Goal: Information Seeking & Learning: Understand process/instructions

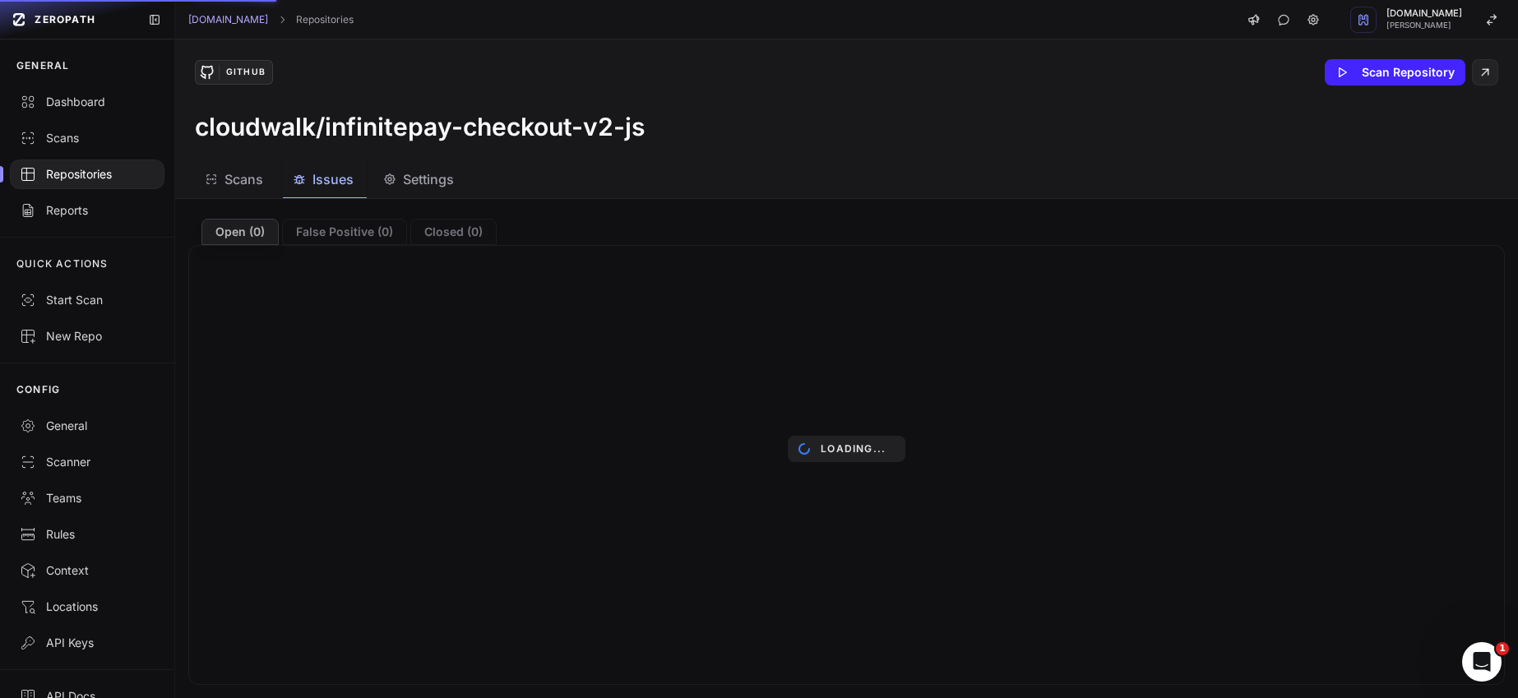
click at [101, 177] on div "Repositories" at bounding box center [87, 174] width 135 height 16
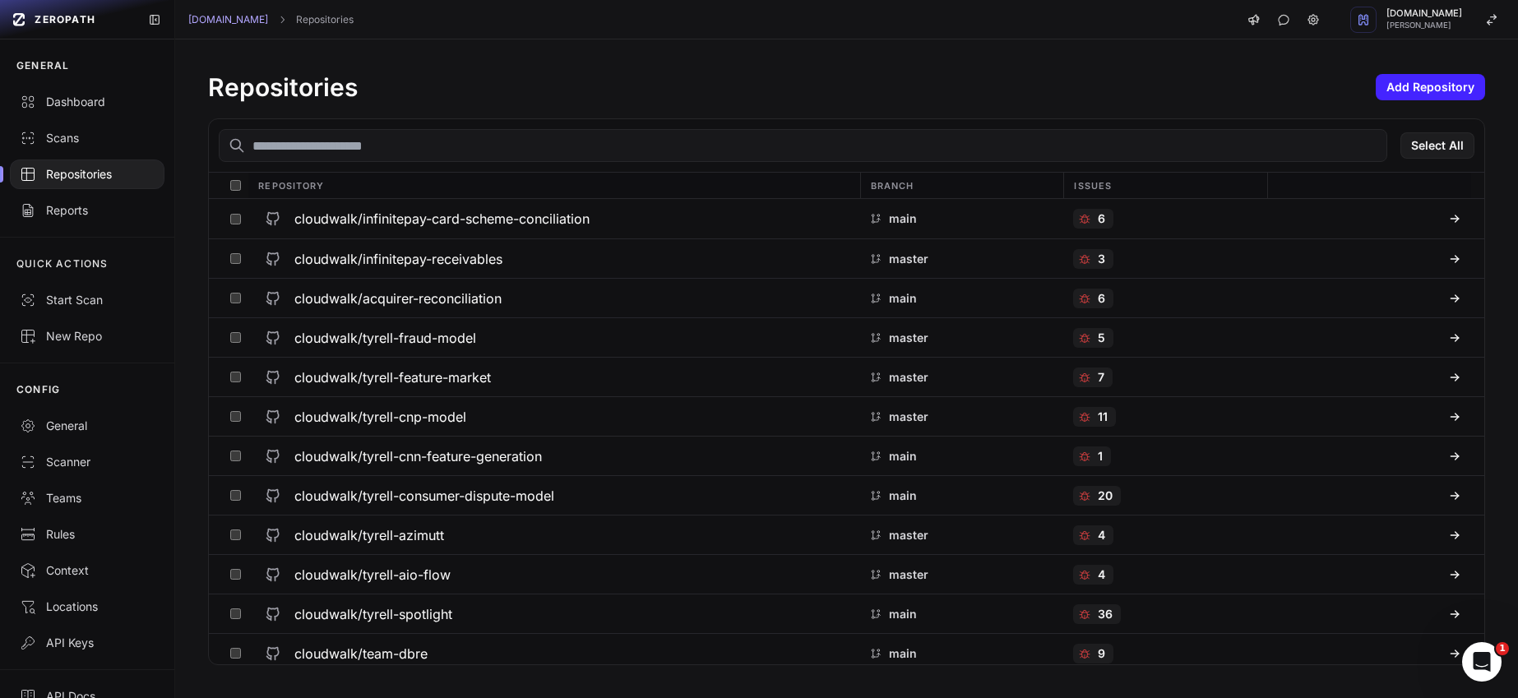
click at [354, 141] on input "text" at bounding box center [803, 145] width 1169 height 33
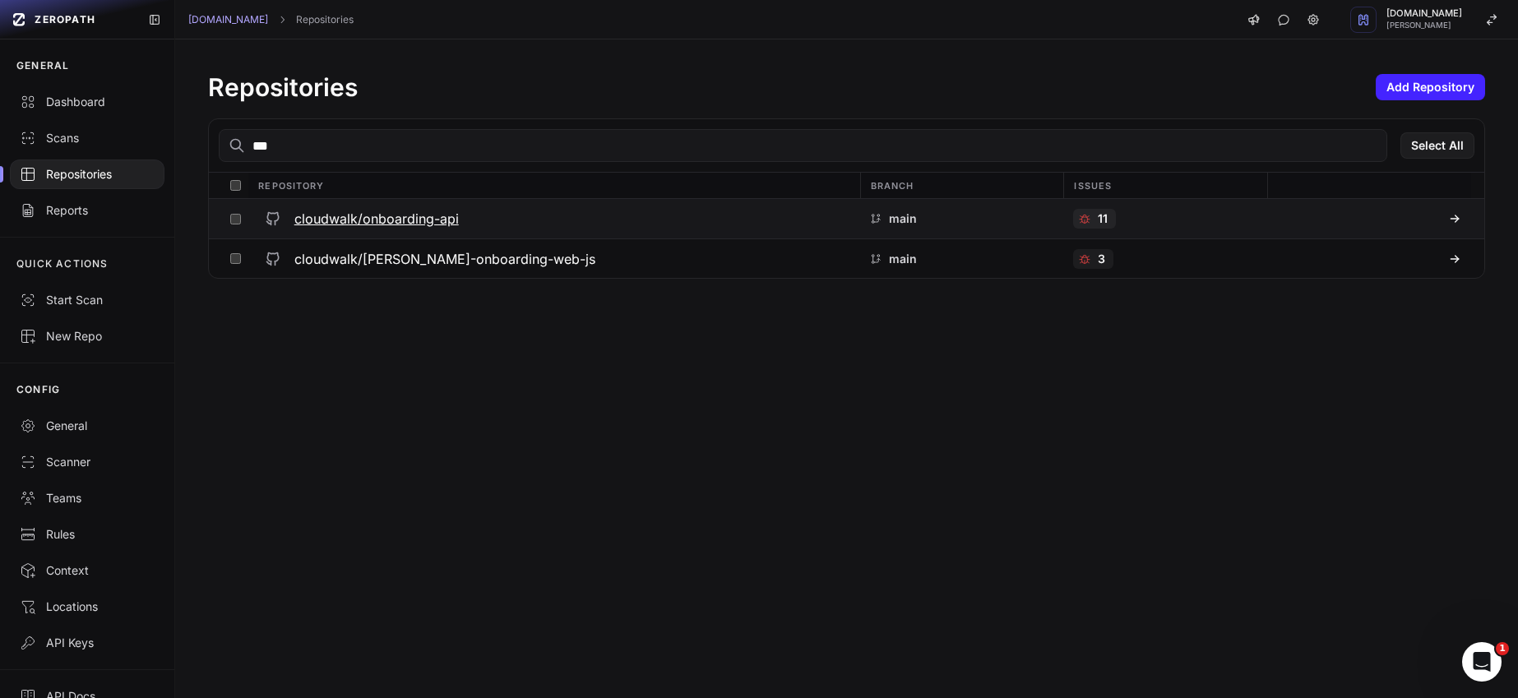
type input "***"
click at [324, 218] on h3 "cloudwalk/onboarding-api" at bounding box center [376, 219] width 165 height 20
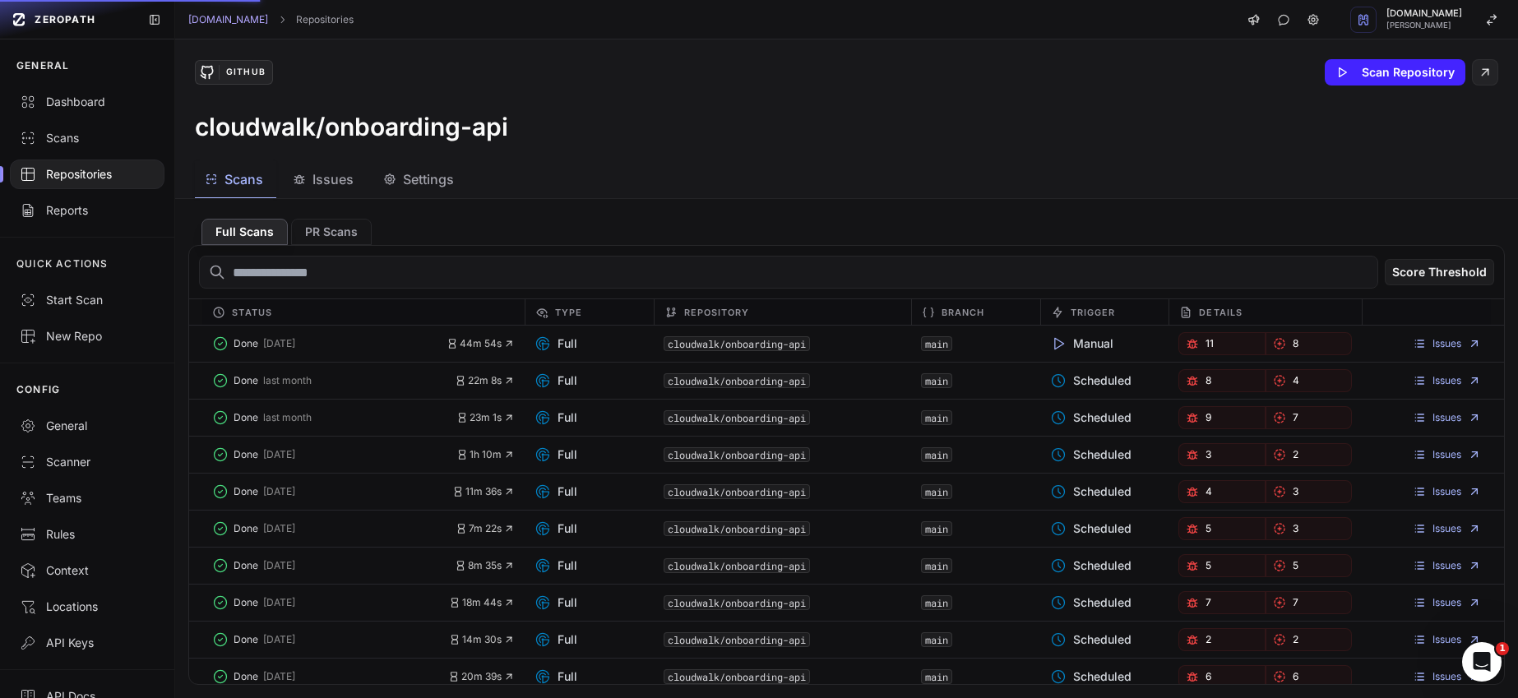
click at [333, 188] on span "Issues" at bounding box center [333, 179] width 41 height 20
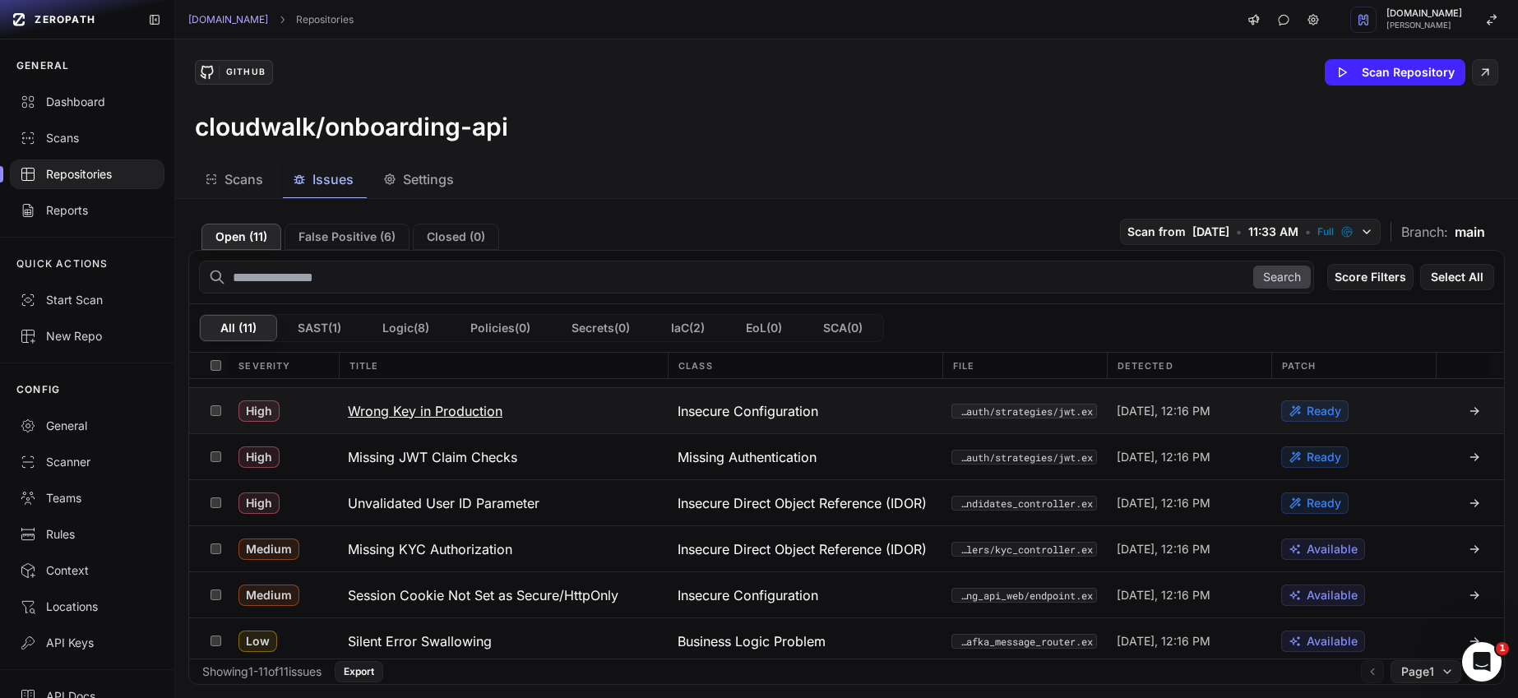
scroll to position [39, 0]
click at [423, 402] on h3 "Wrong Key in Production" at bounding box center [425, 410] width 155 height 20
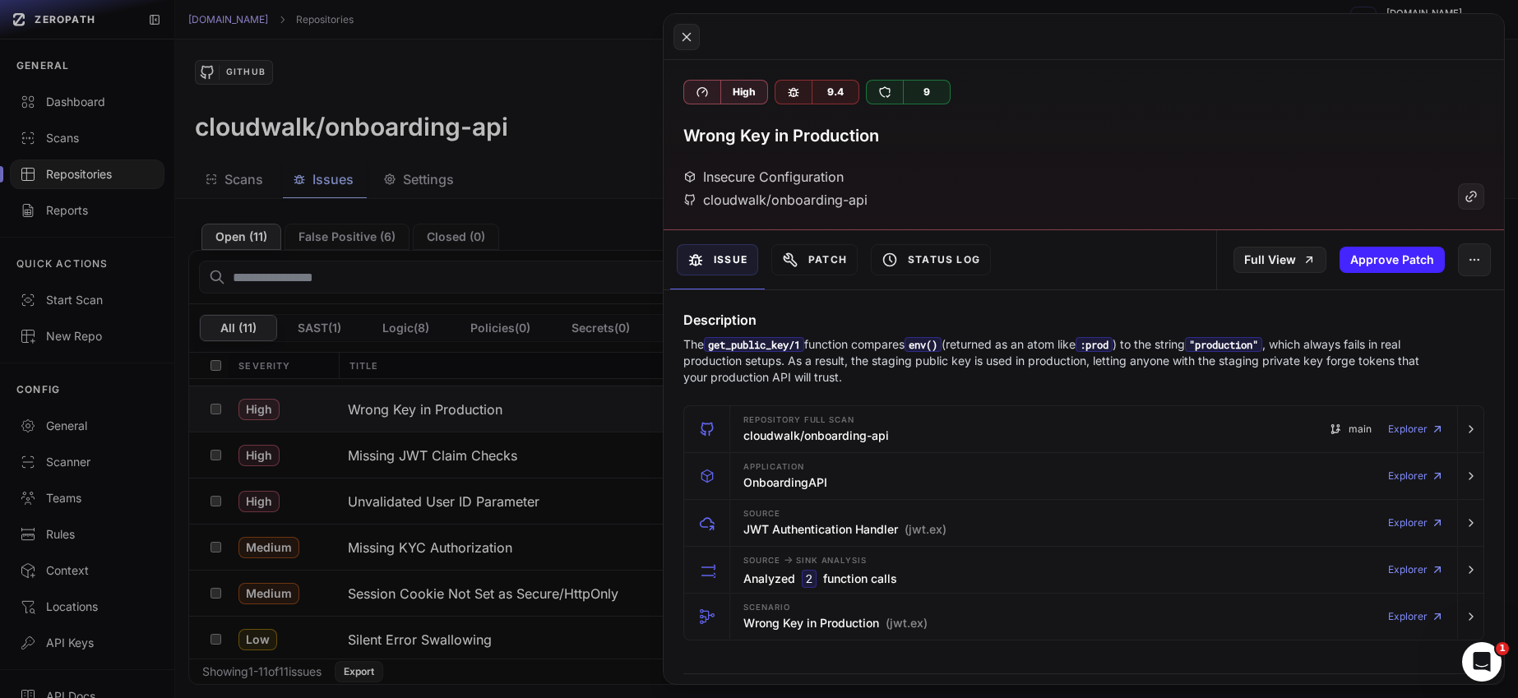
click at [409, 450] on button at bounding box center [759, 349] width 1518 height 698
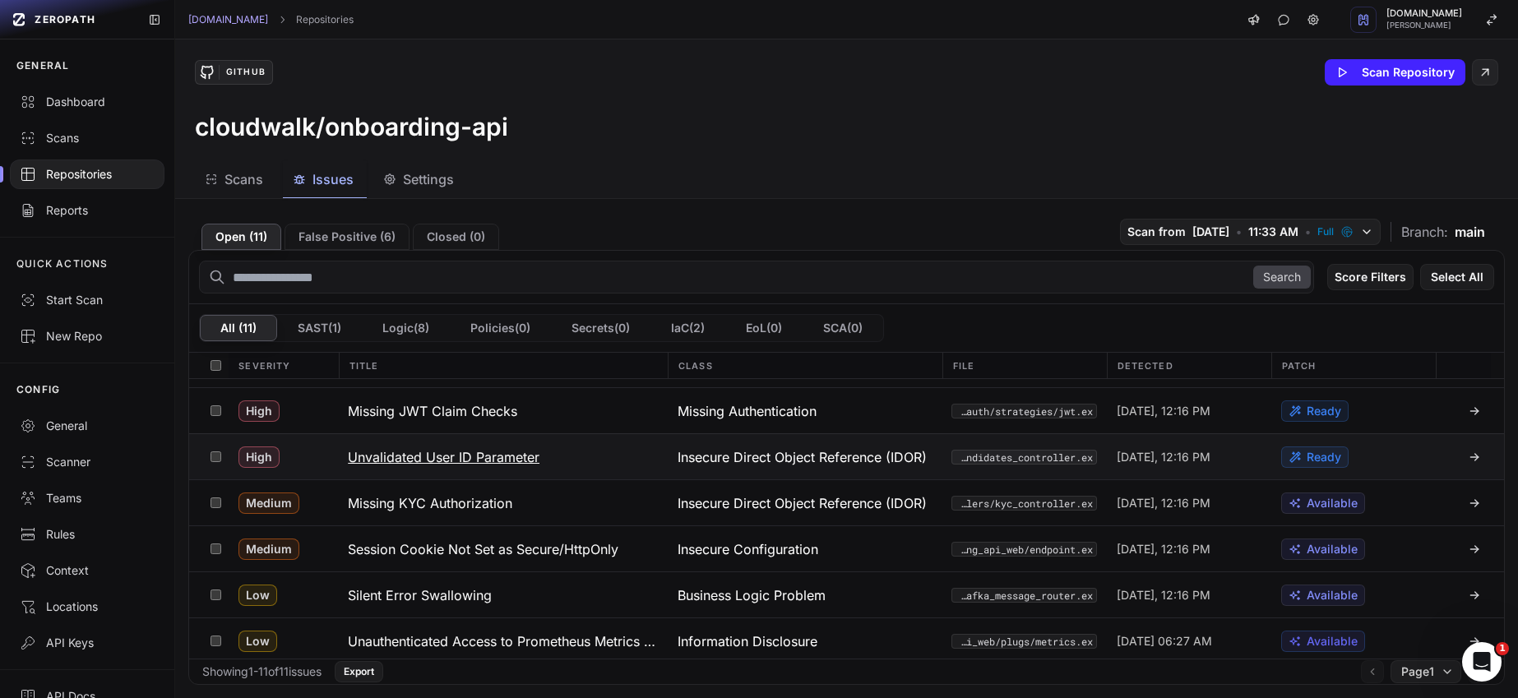
scroll to position [77, 0]
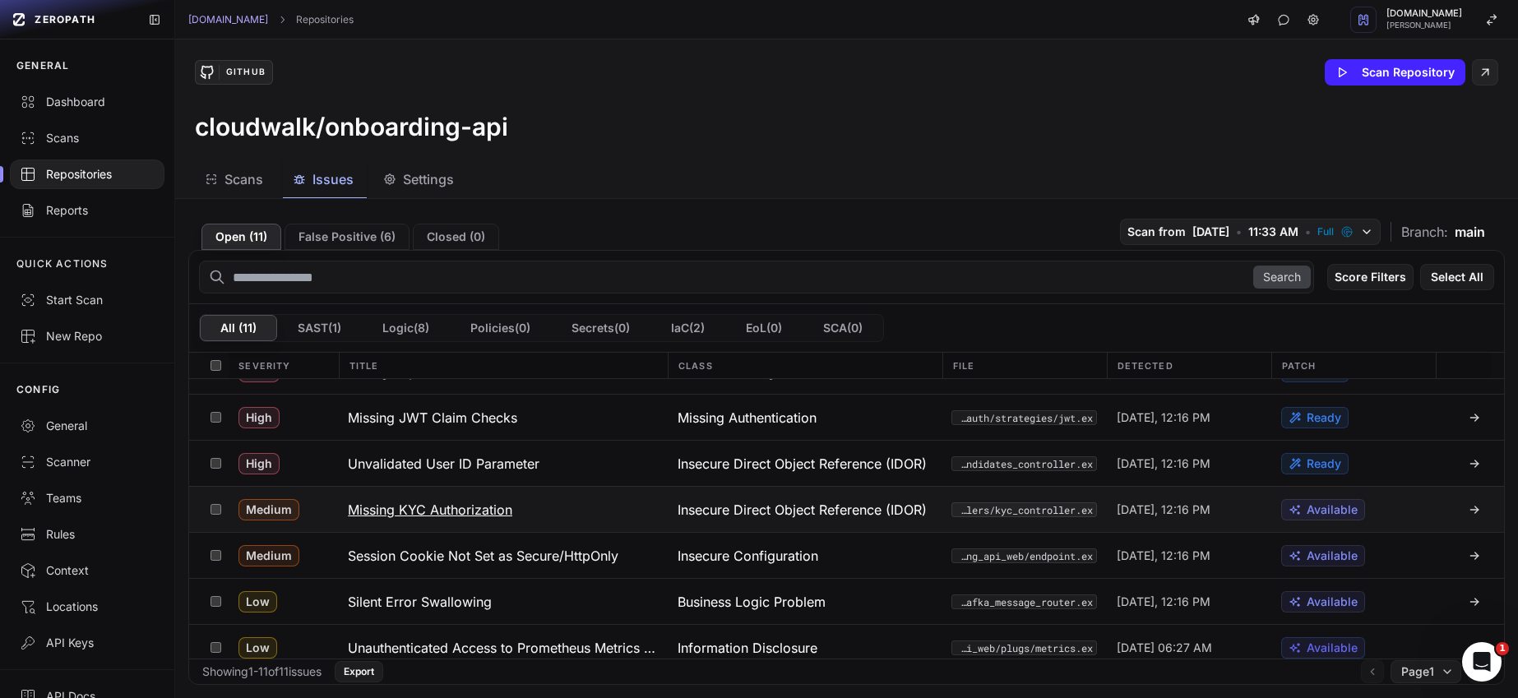
click at [412, 507] on h3 "Missing KYC Authorization" at bounding box center [430, 510] width 165 height 20
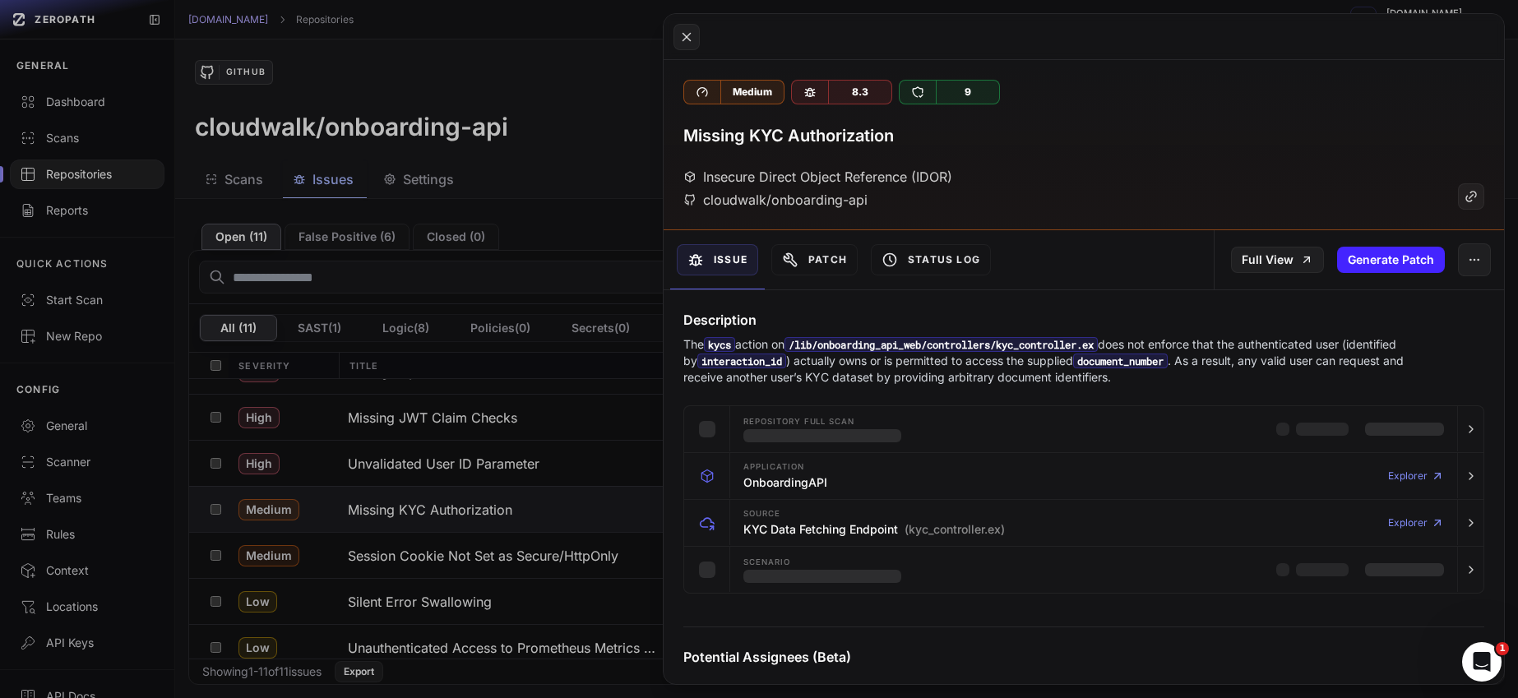
click at [410, 556] on button at bounding box center [759, 349] width 1518 height 698
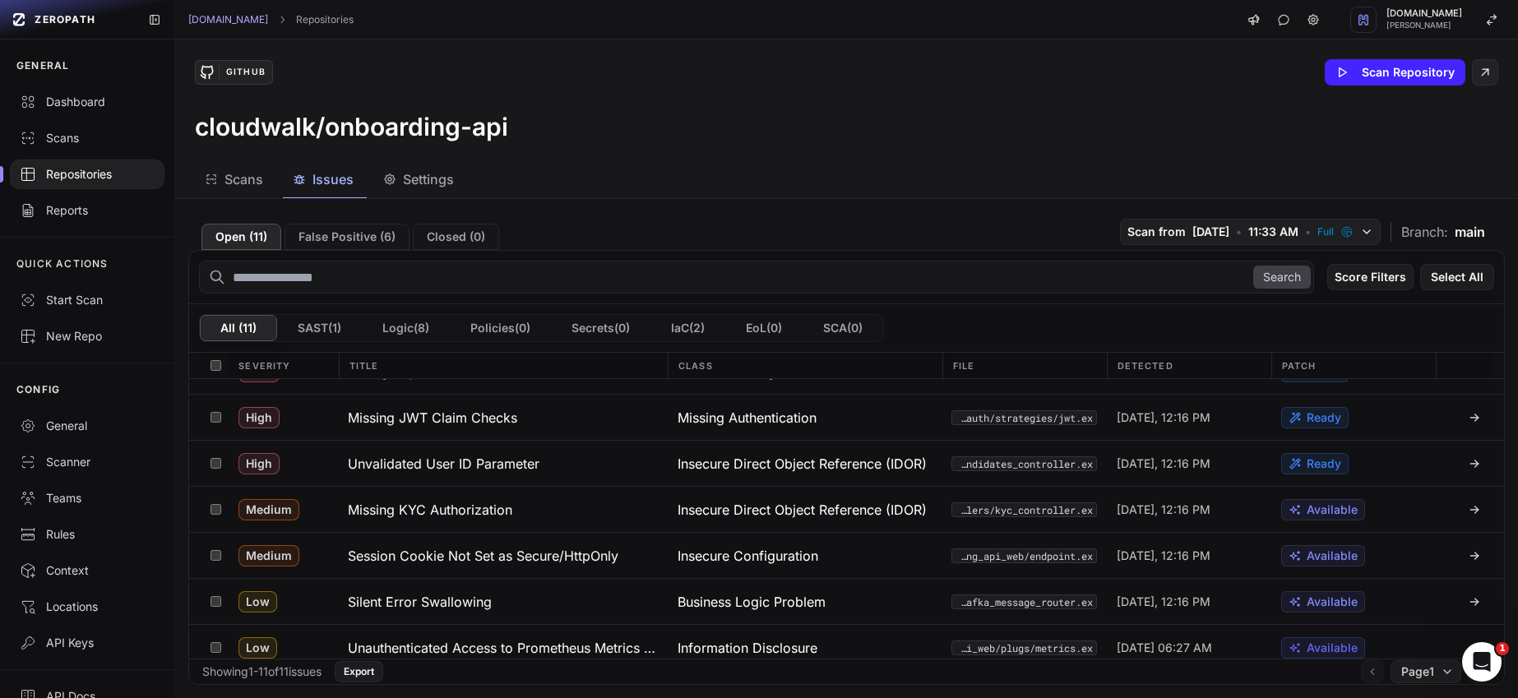
click at [410, 556] on h3 "Session Cookie Not Set as Secure/HttpOnly" at bounding box center [483, 556] width 271 height 20
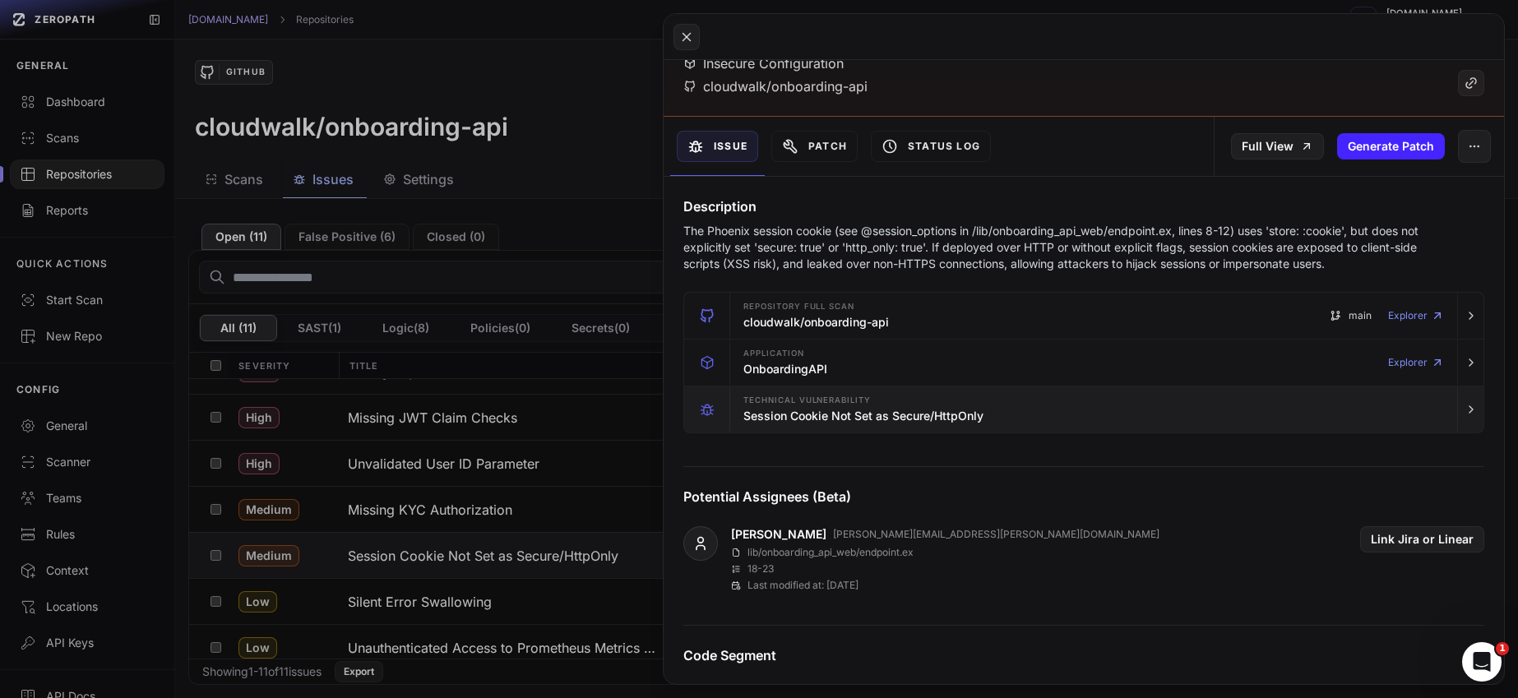
scroll to position [109, 0]
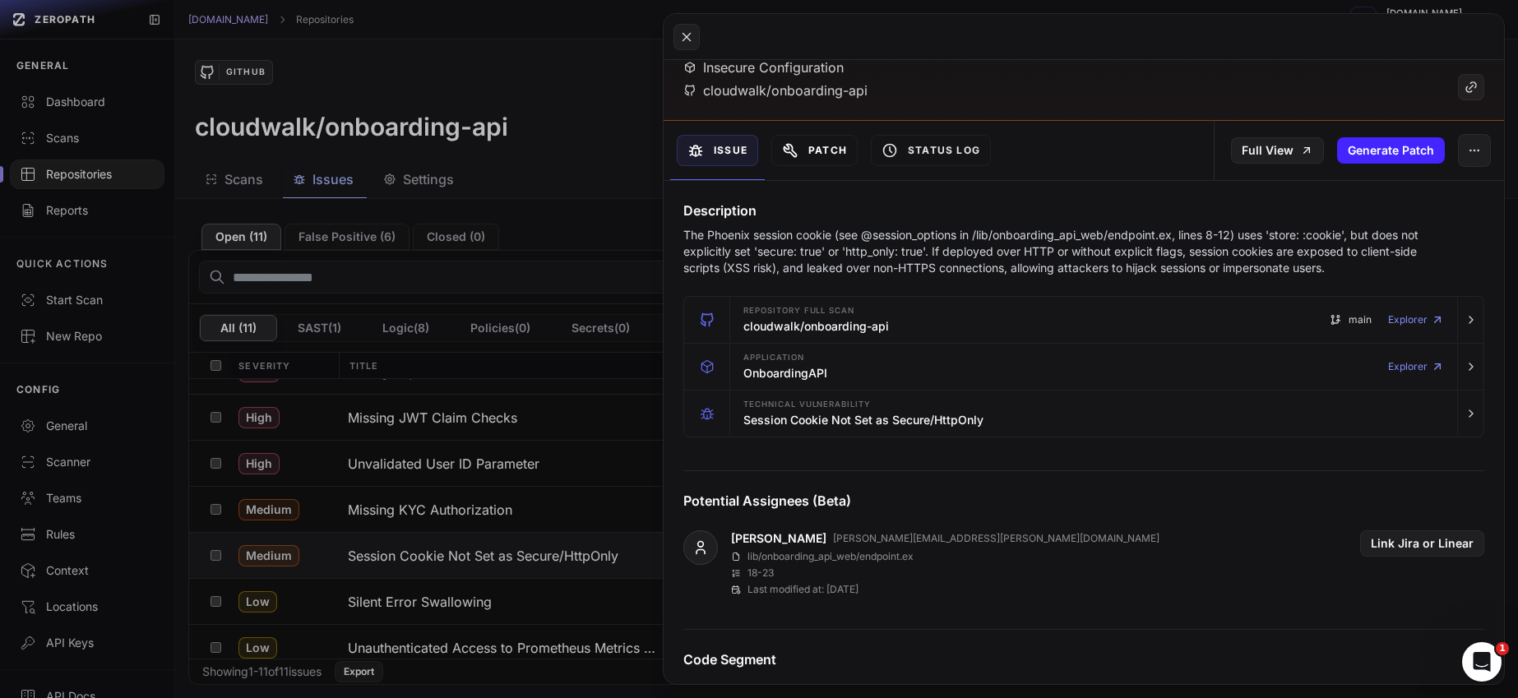
click at [835, 152] on button "Patch" at bounding box center [815, 150] width 86 height 31
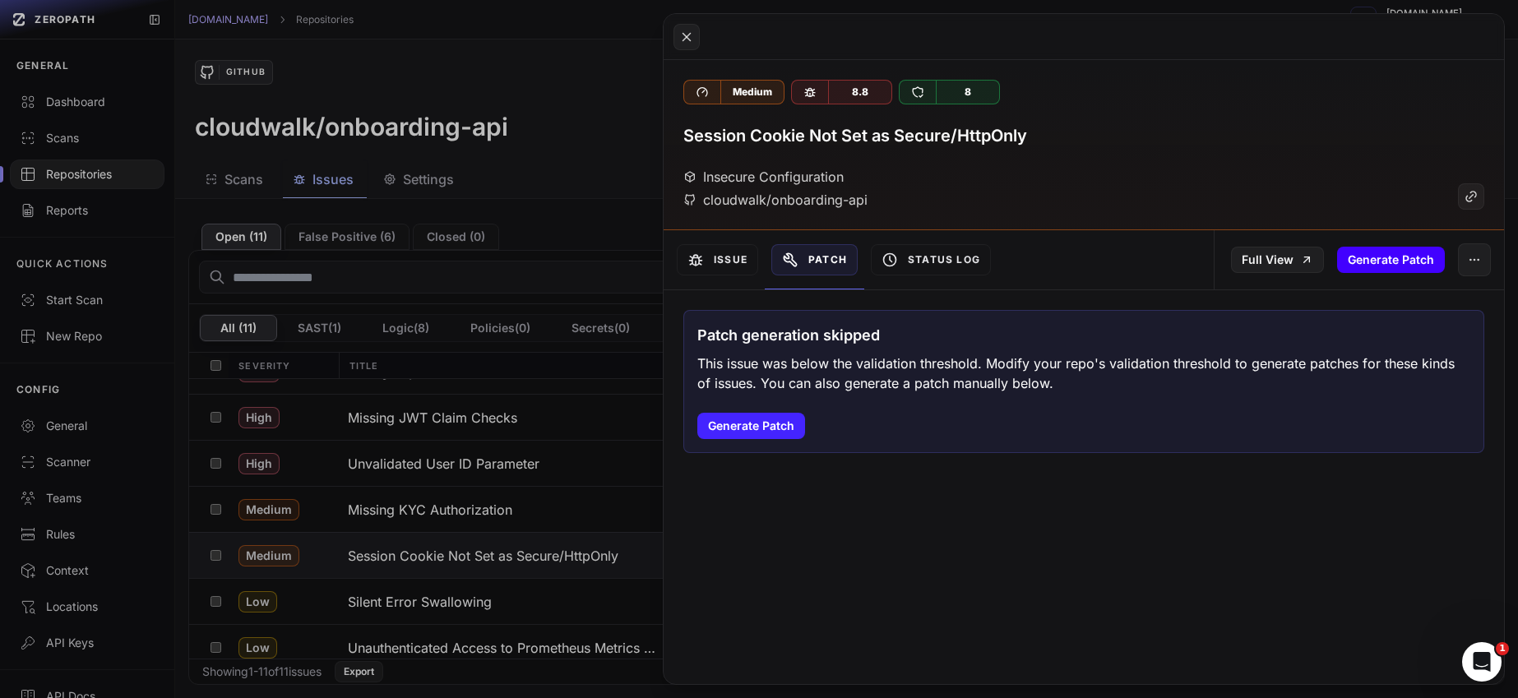
click at [1421, 250] on button "Generate Patch" at bounding box center [1392, 260] width 108 height 26
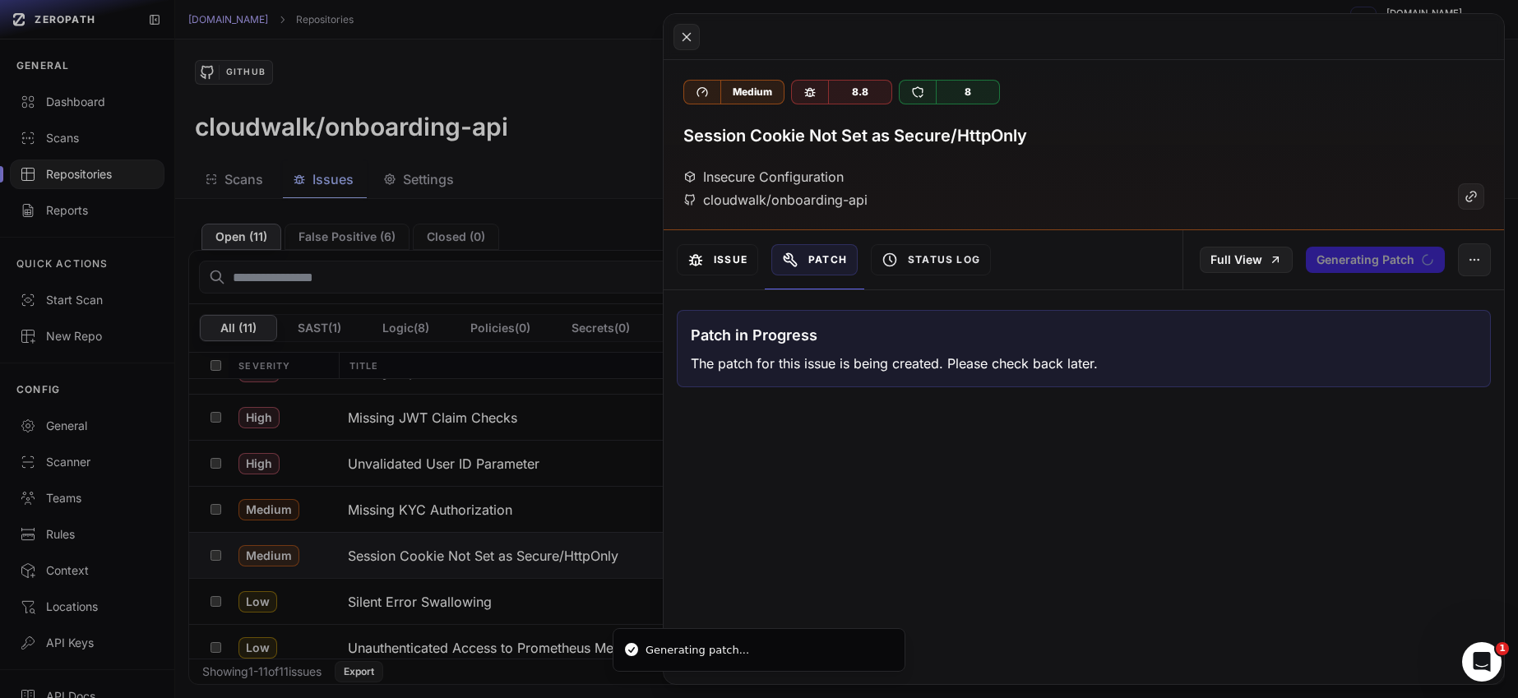
click at [719, 257] on button "Issue" at bounding box center [717, 259] width 81 height 31
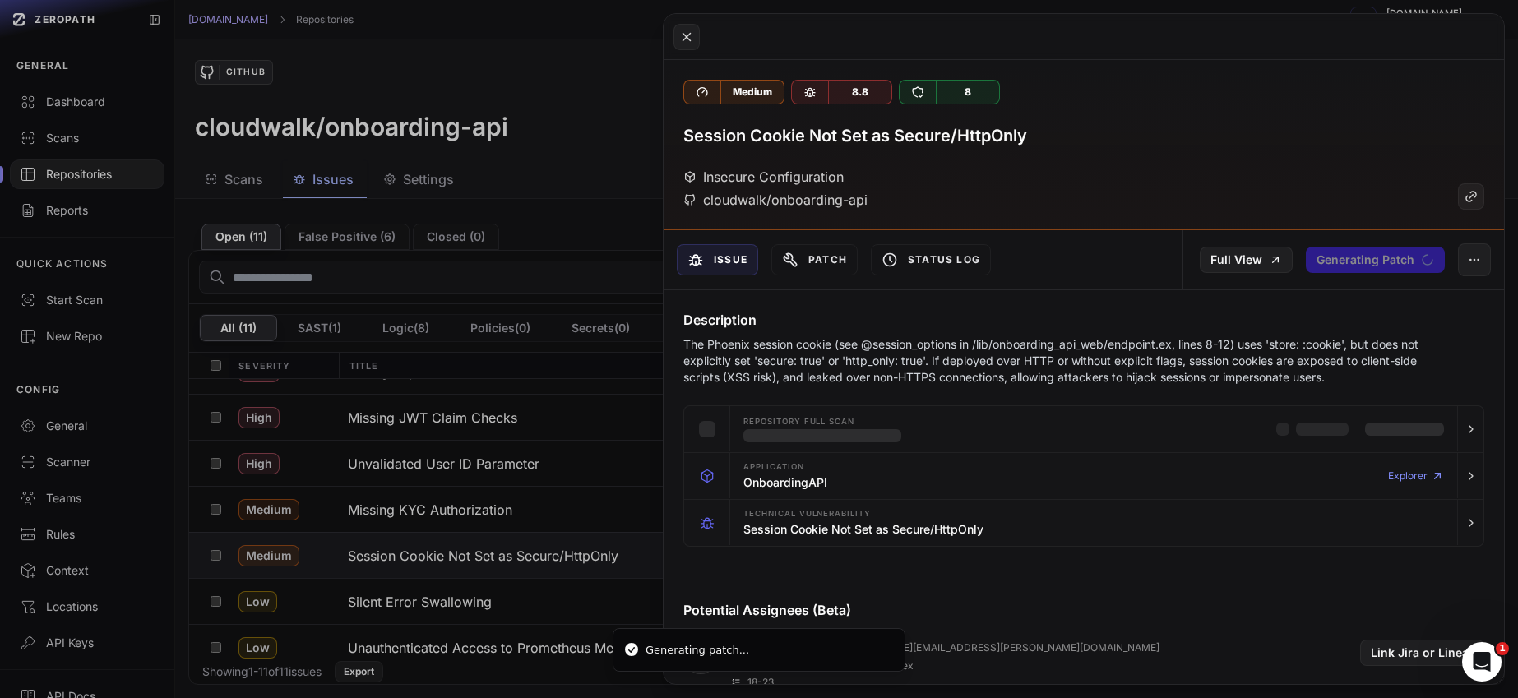
click at [477, 444] on button at bounding box center [759, 349] width 1518 height 698
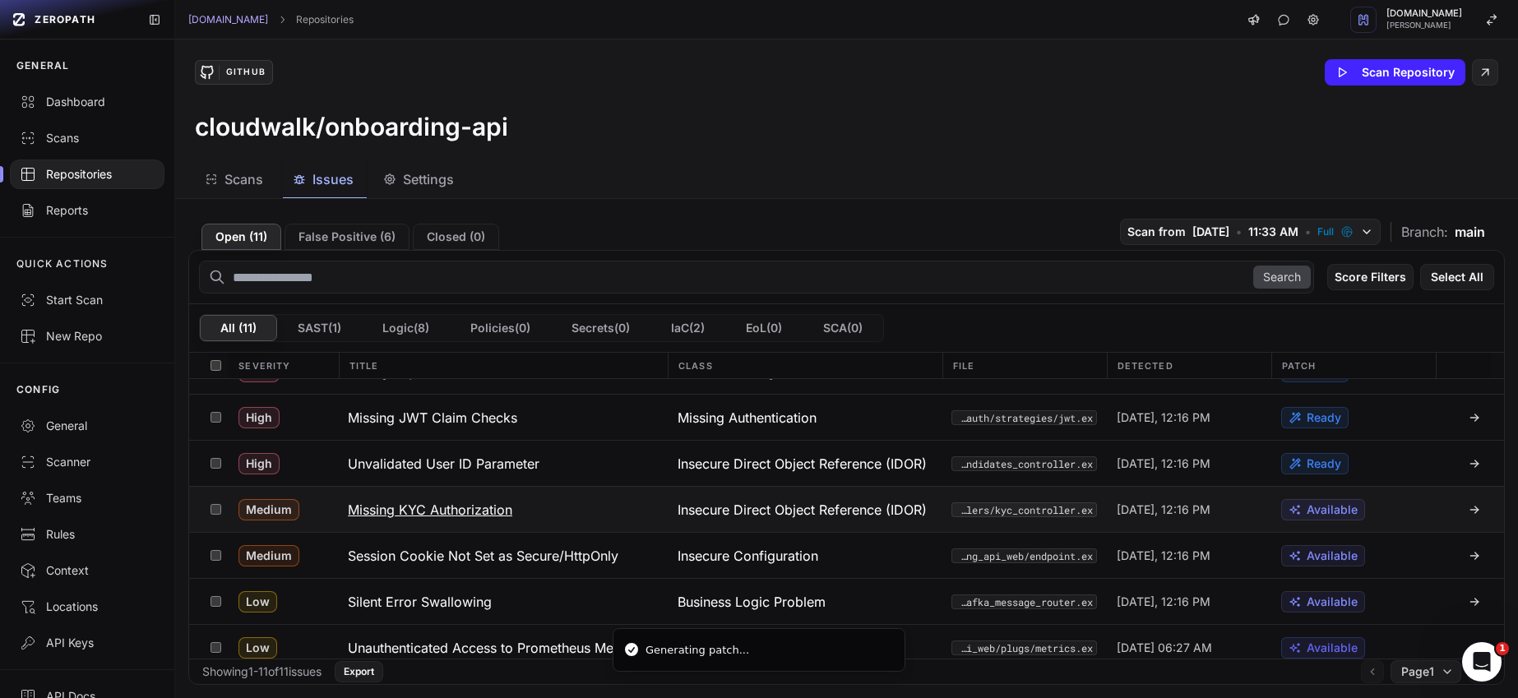
click at [477, 513] on h3 "Missing KYC Authorization" at bounding box center [430, 510] width 165 height 20
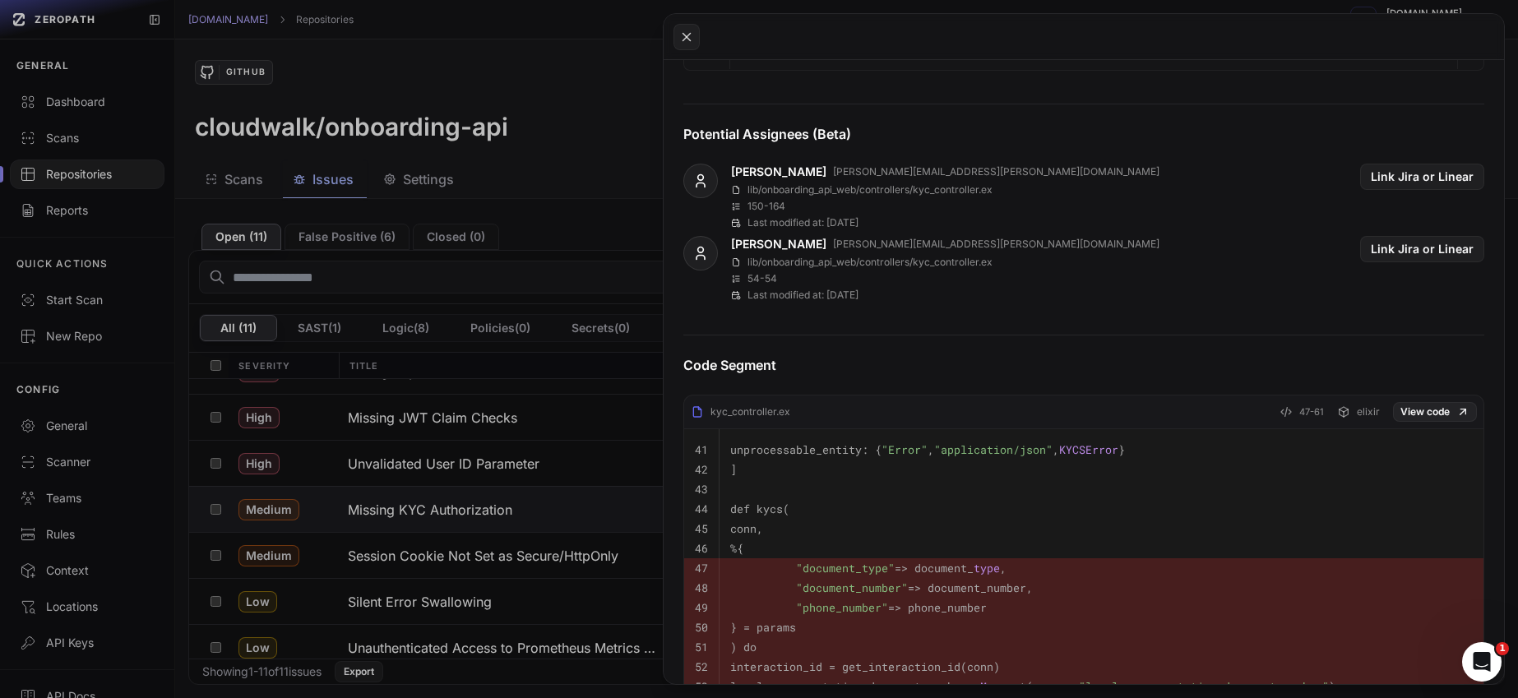
scroll to position [572, 0]
click at [535, 364] on button at bounding box center [759, 349] width 1518 height 698
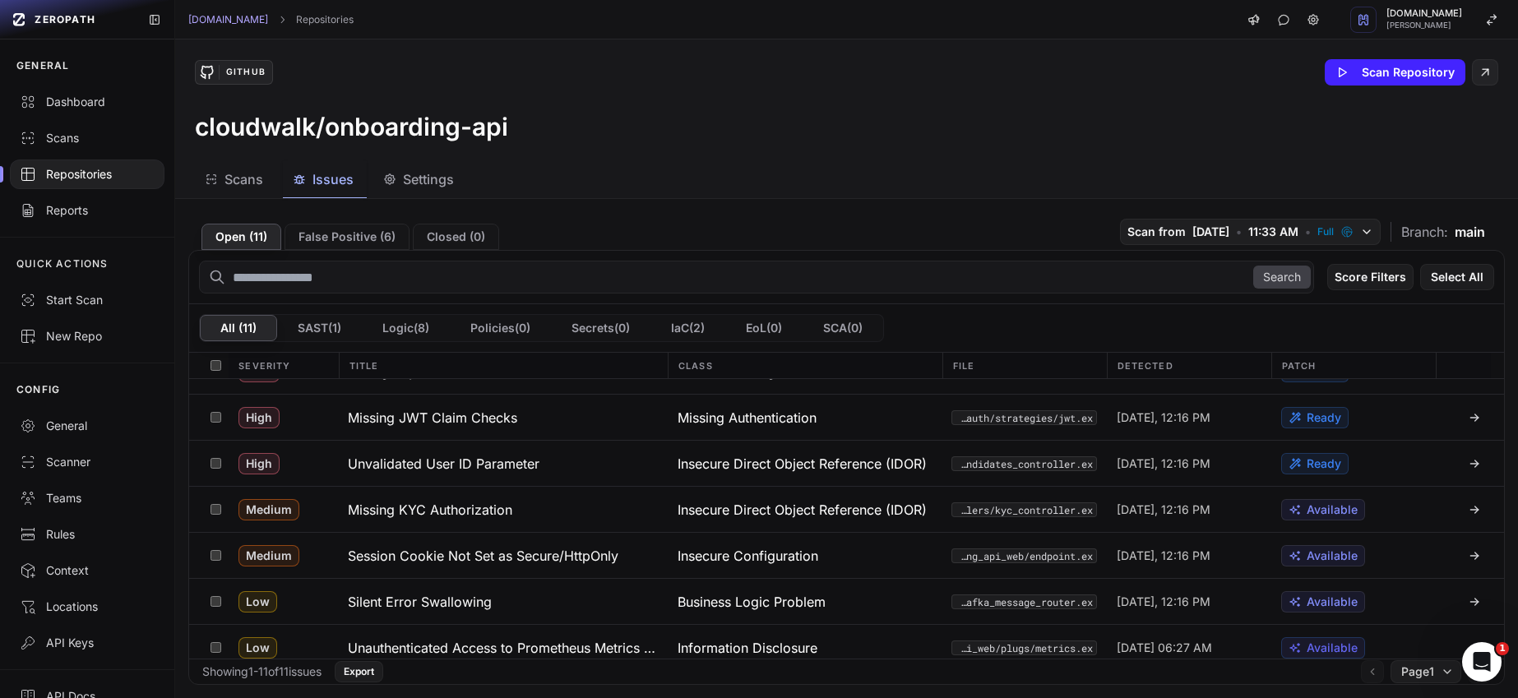
click at [104, 178] on div "Repositories" at bounding box center [87, 174] width 135 height 16
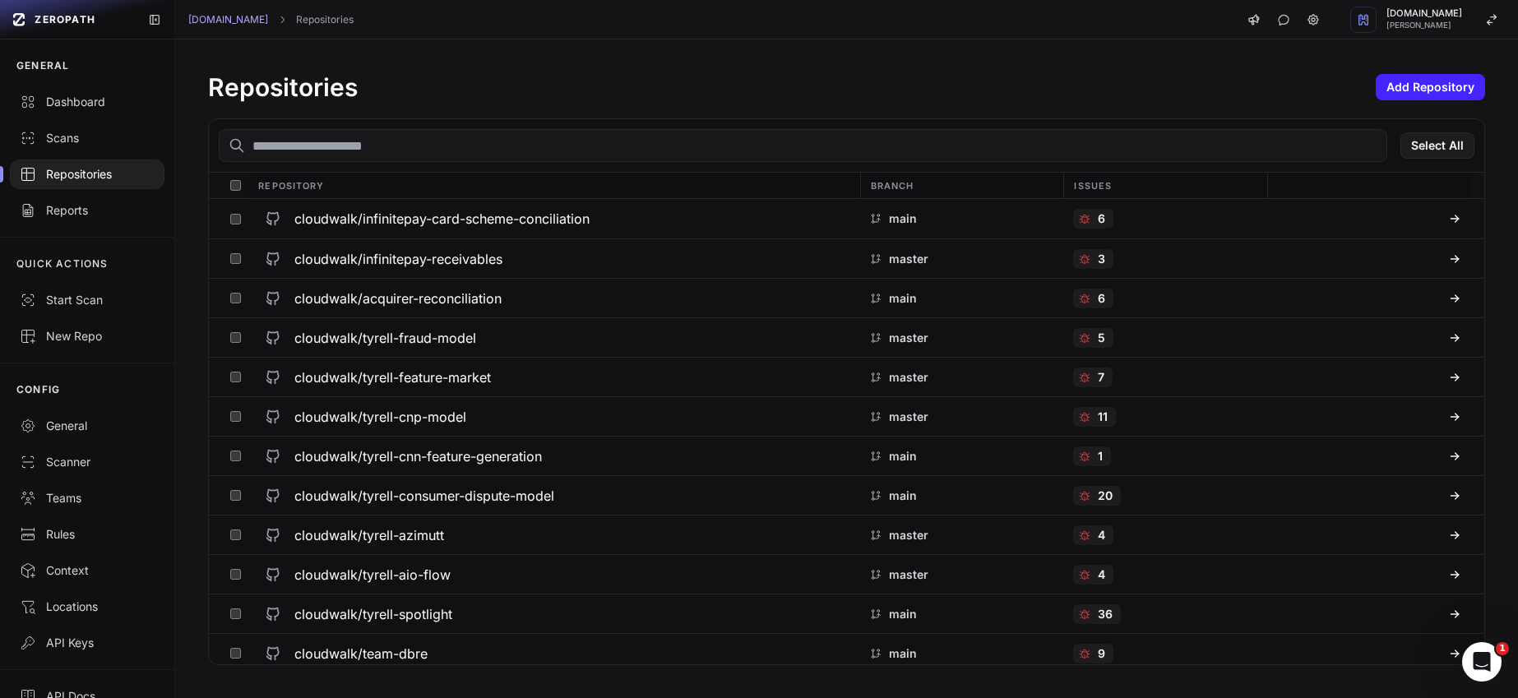
click at [545, 151] on input "text" at bounding box center [803, 145] width 1169 height 33
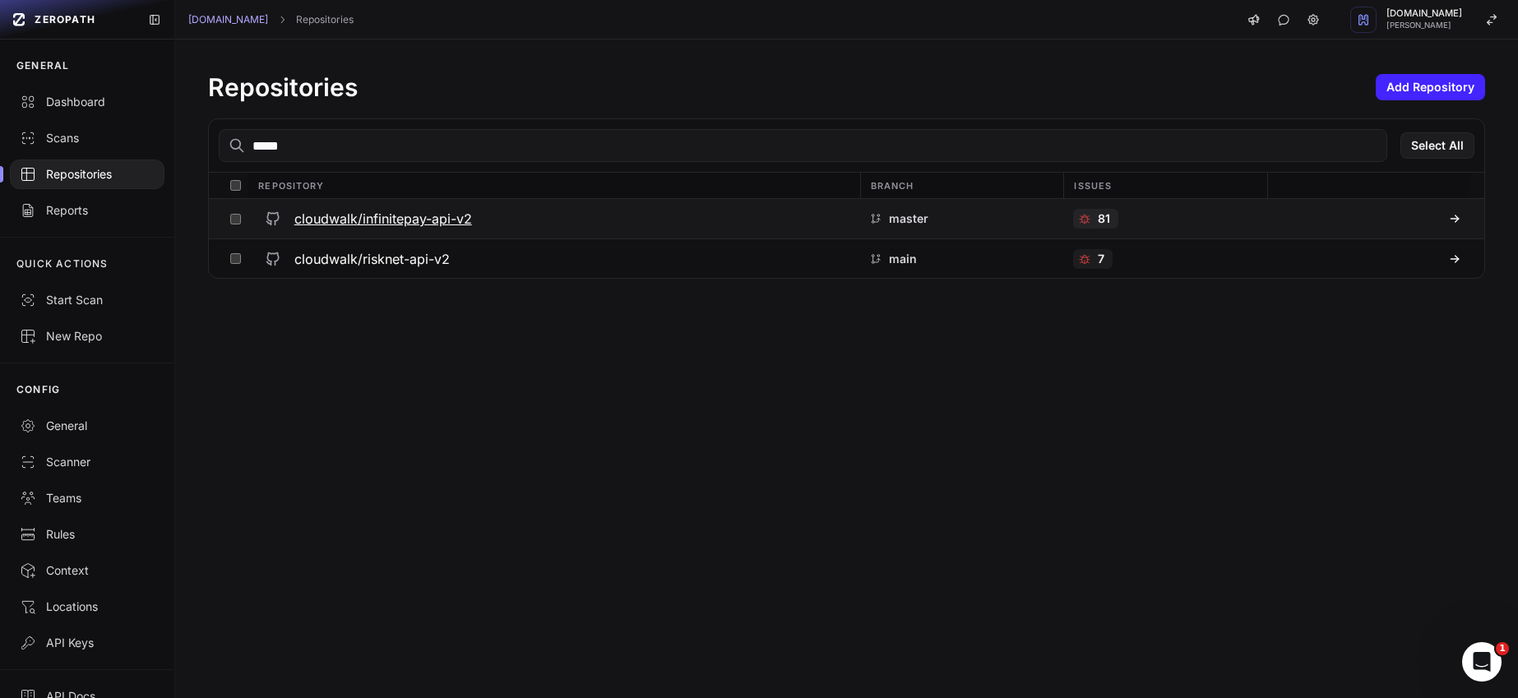
type input "*****"
click at [393, 210] on h3 "cloudwalk/infinitepay-api-v2" at bounding box center [383, 219] width 178 height 20
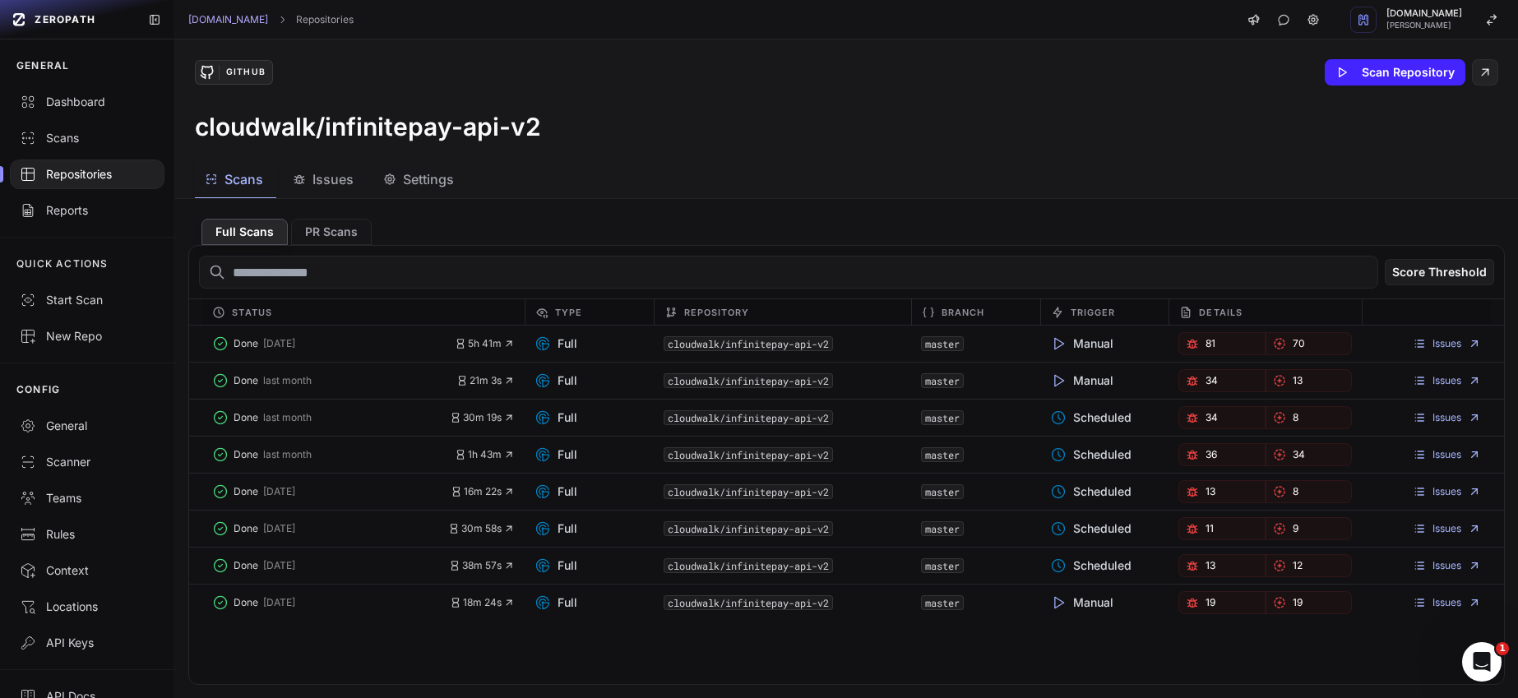
click at [341, 185] on span "Issues" at bounding box center [333, 179] width 41 height 20
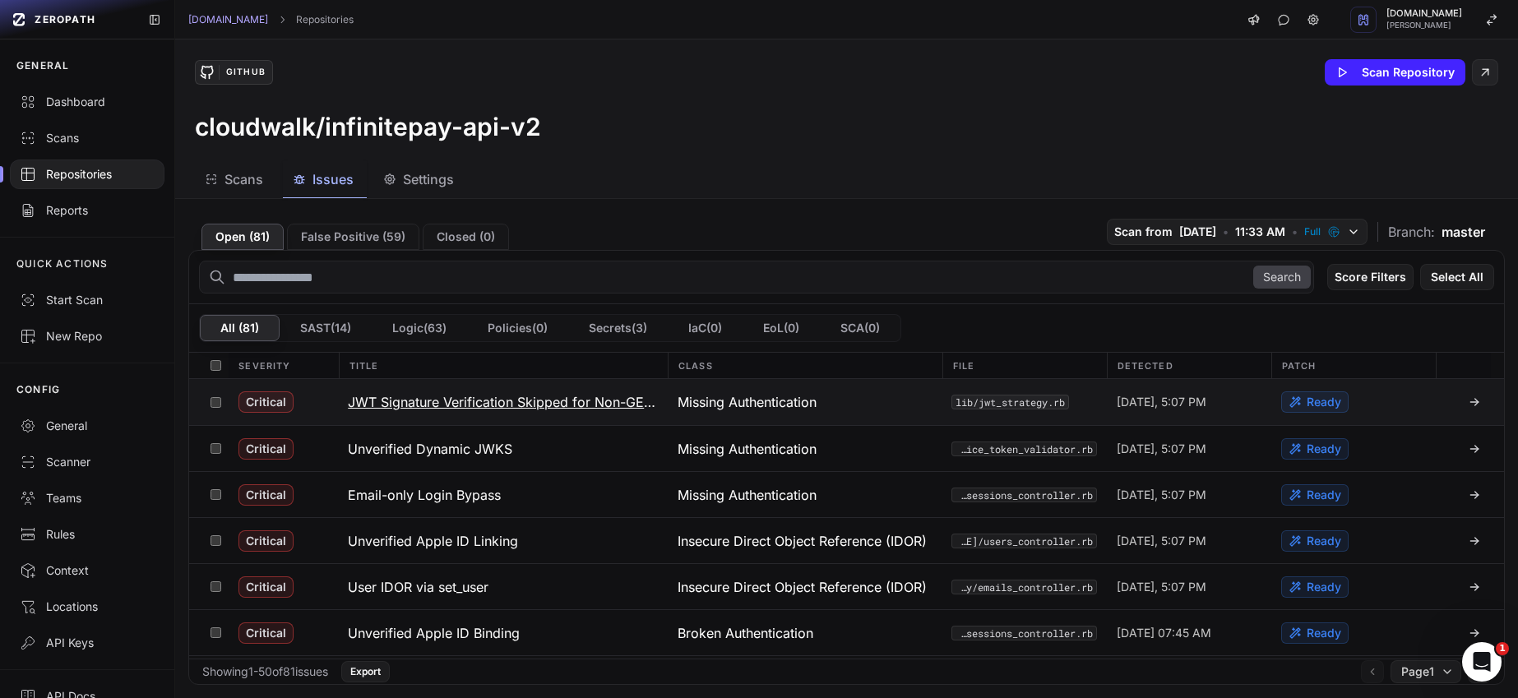
click at [543, 406] on h3 "JWT Signature Verification Skipped for Non-GET Requests (Authentication Bypass)" at bounding box center [503, 402] width 310 height 20
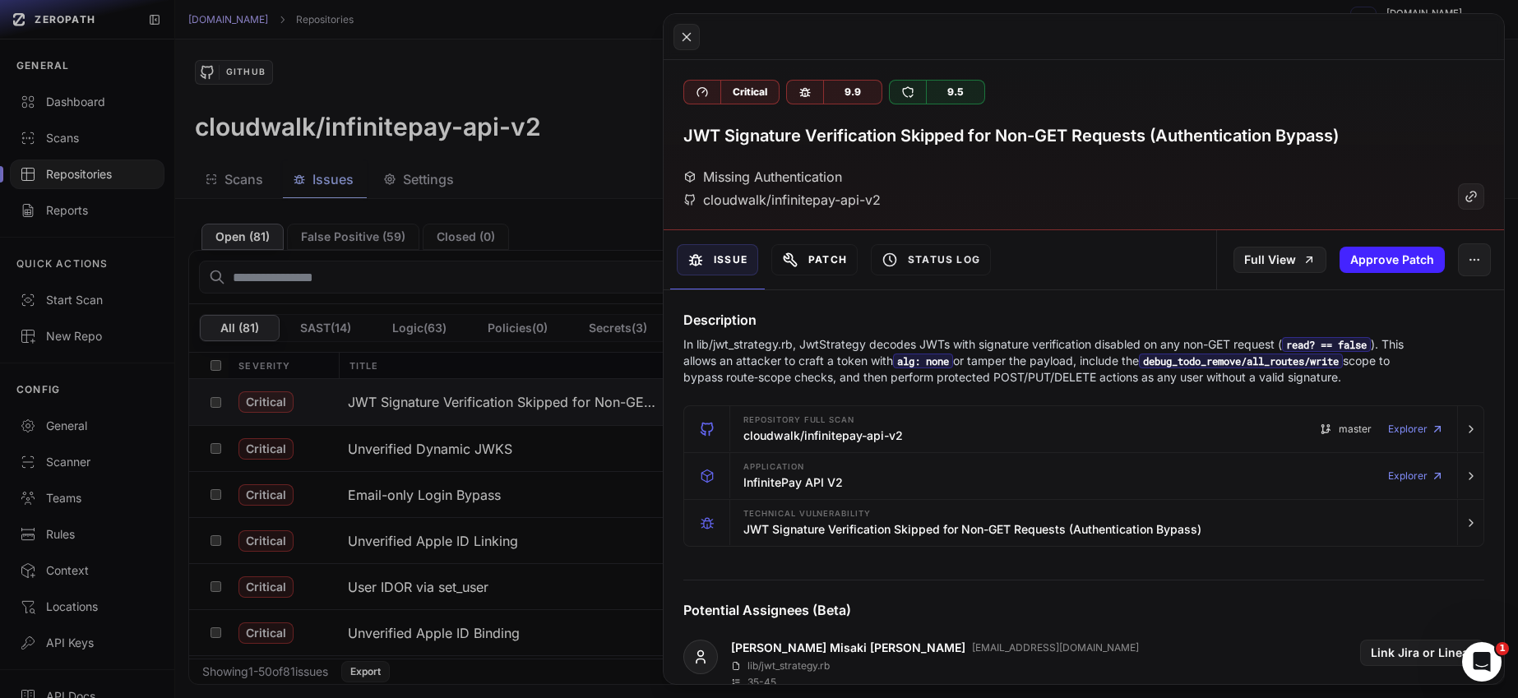
click at [823, 266] on button "Patch" at bounding box center [815, 259] width 86 height 31
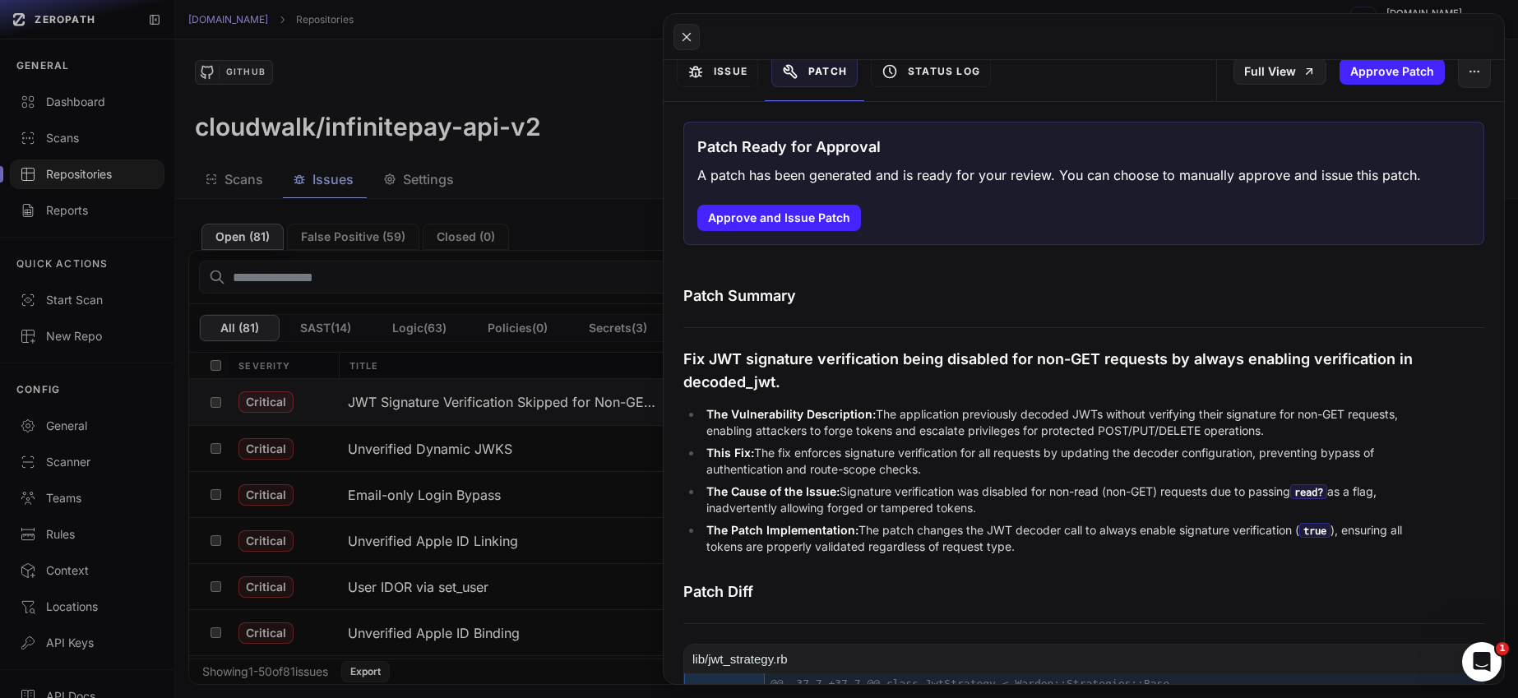
scroll to position [7, 0]
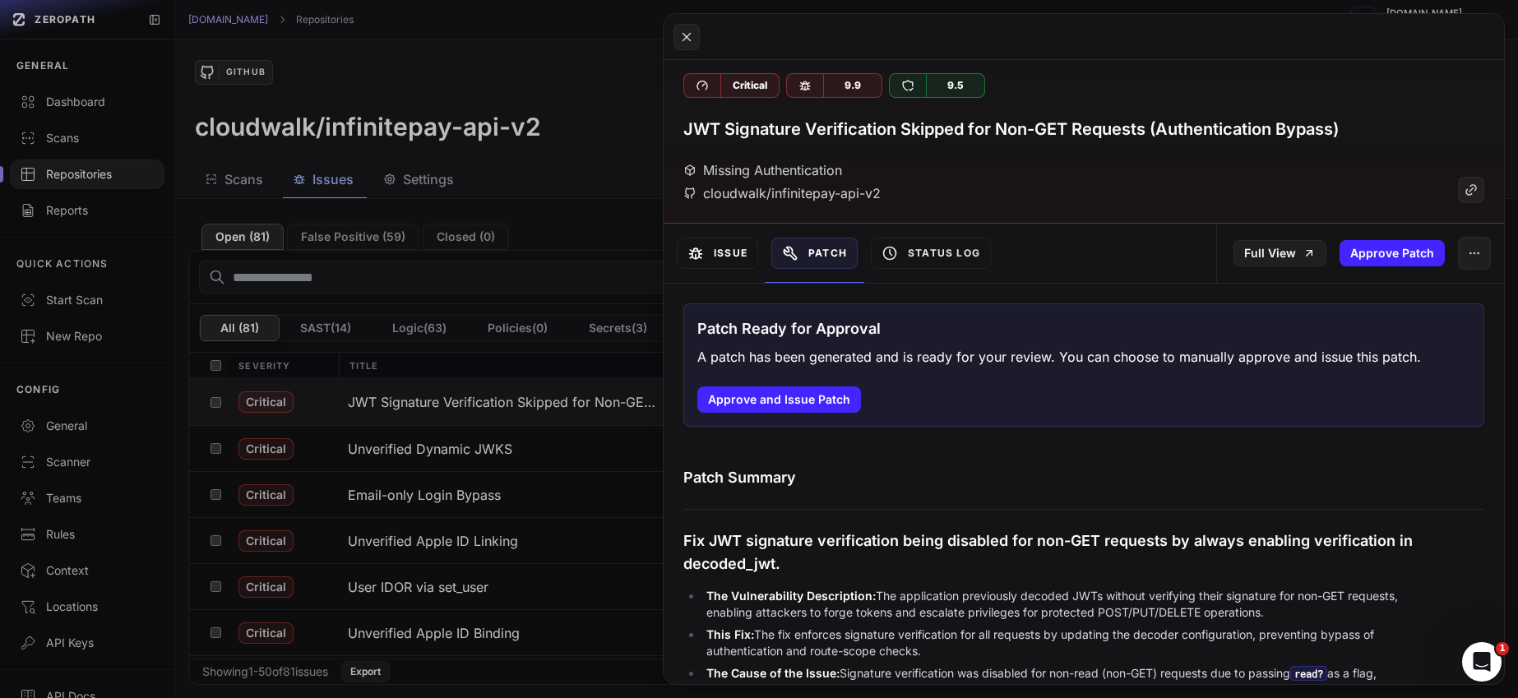
click at [722, 254] on button "Issue" at bounding box center [717, 253] width 81 height 31
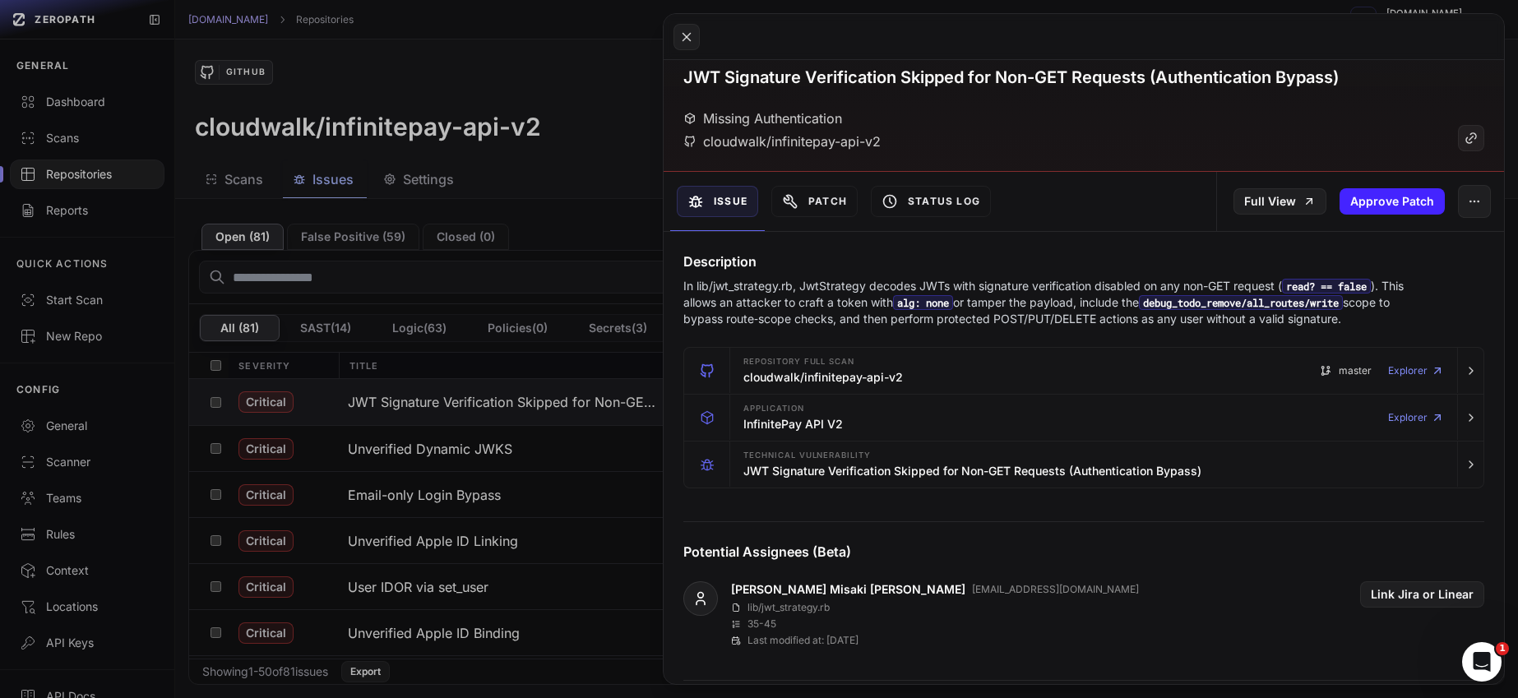
scroll to position [8, 0]
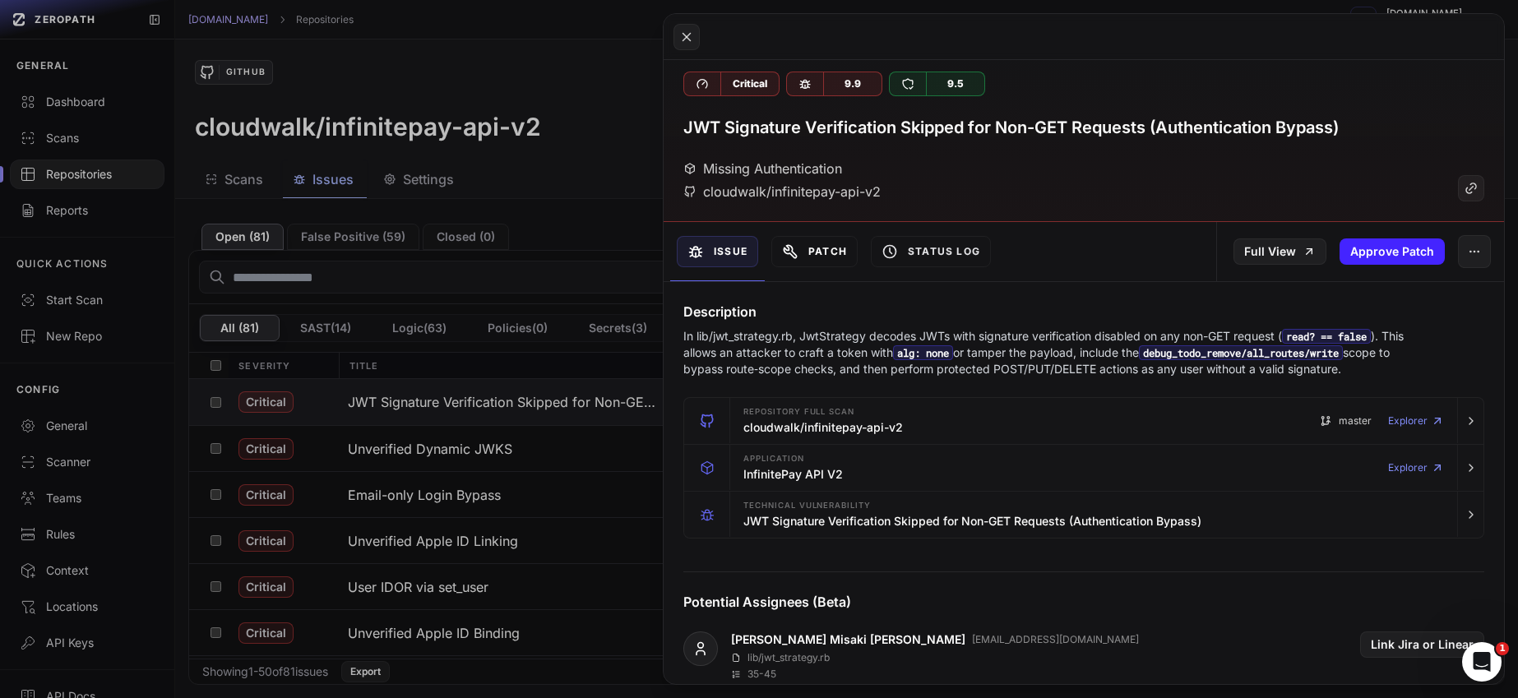
click at [801, 261] on button "Patch" at bounding box center [815, 251] width 86 height 31
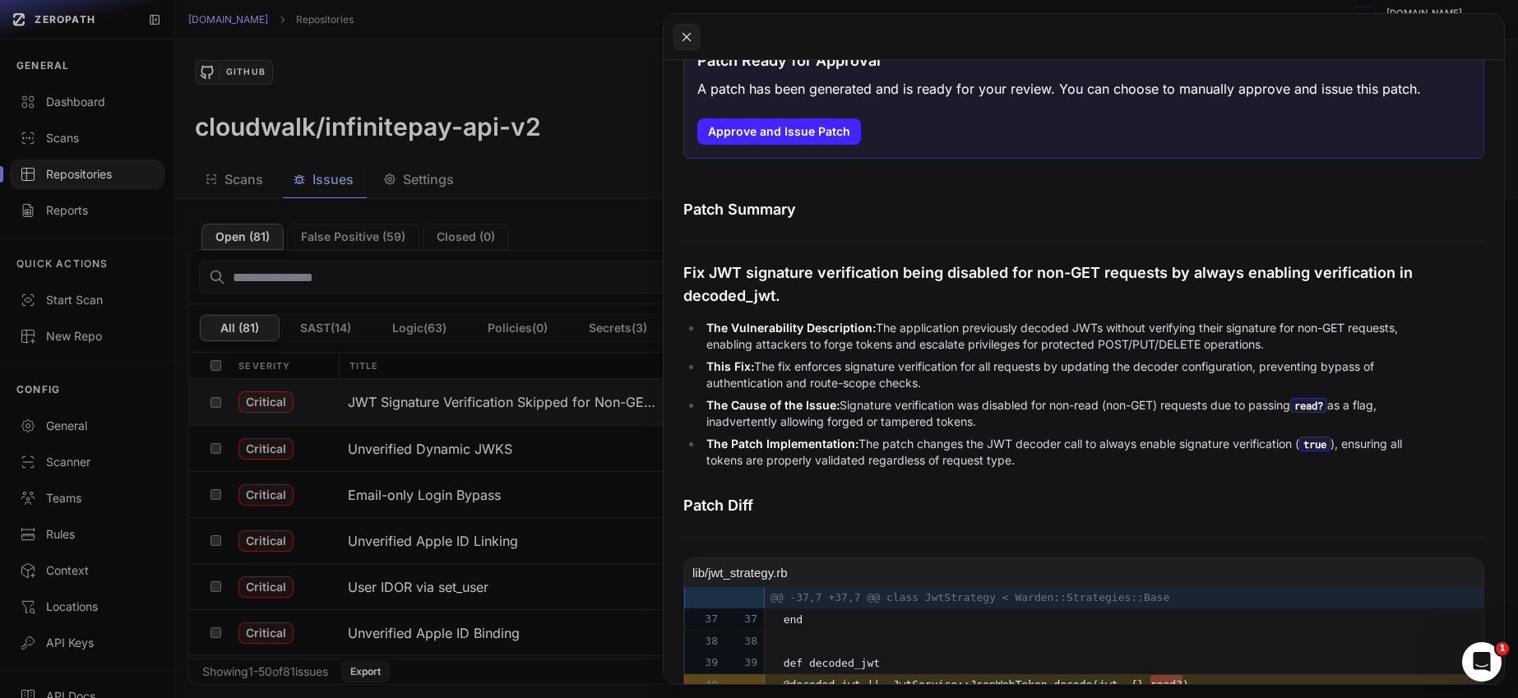
scroll to position [387, 0]
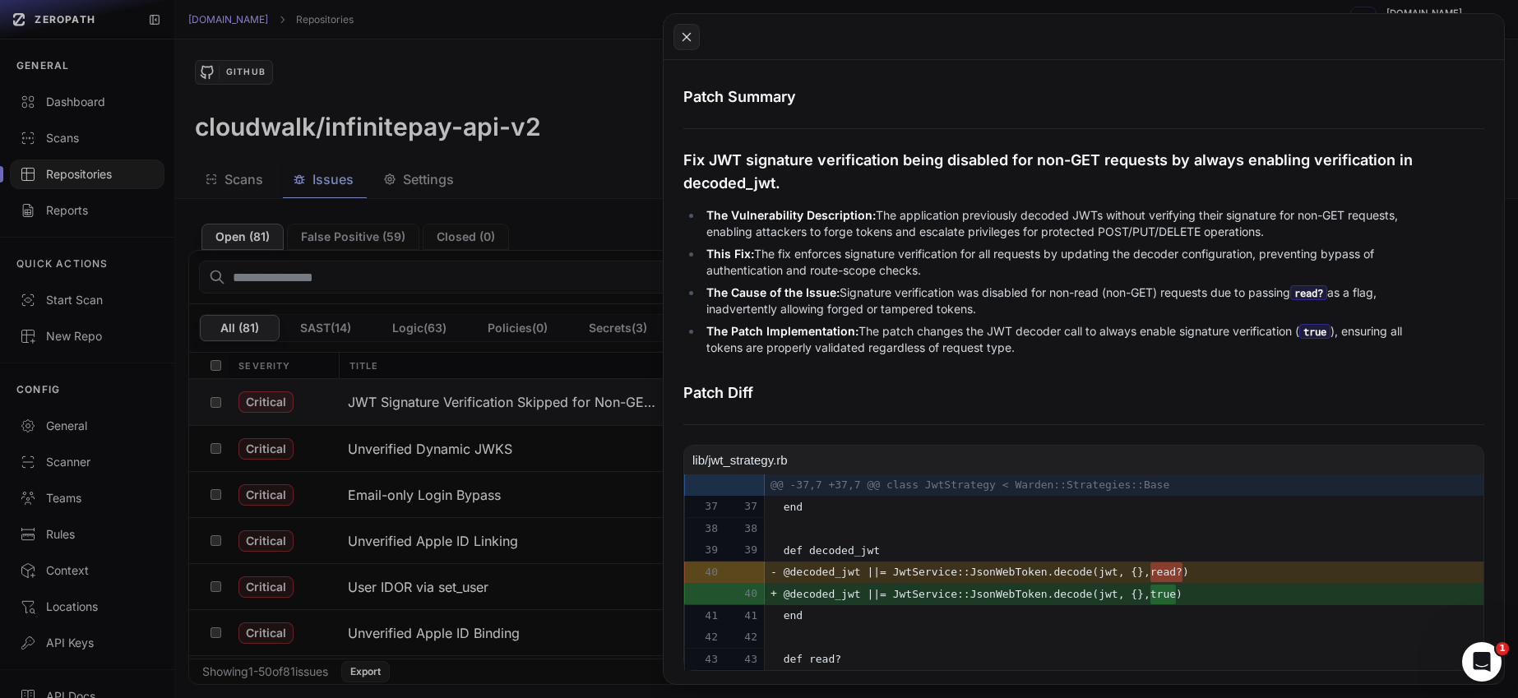
click at [881, 553] on span "def decoded_jwt" at bounding box center [1012, 551] width 456 height 20
copy span "decoded_jwt"
